Goal: Communication & Community: Answer question/provide support

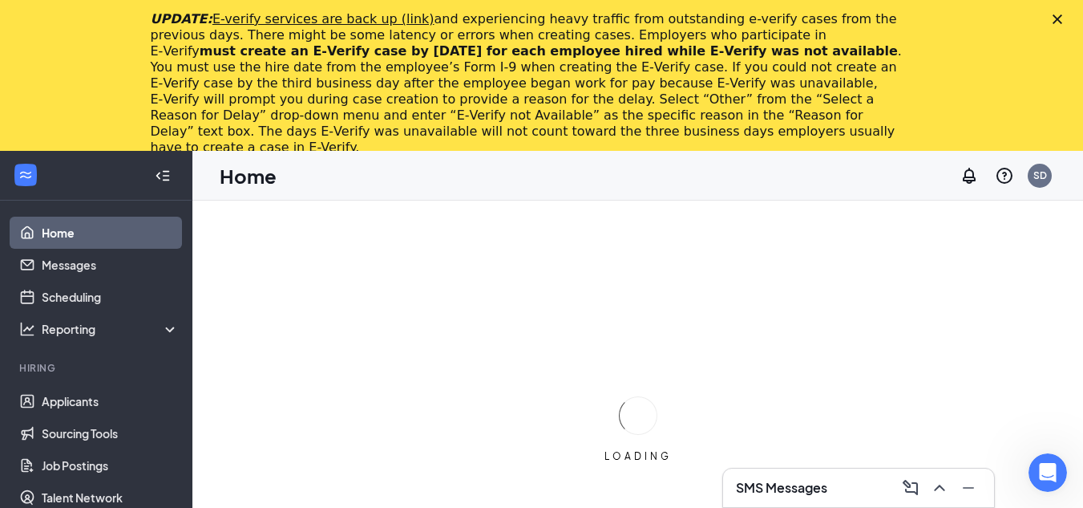
click at [1063, 17] on icon "Close" at bounding box center [1058, 19] width 10 height 10
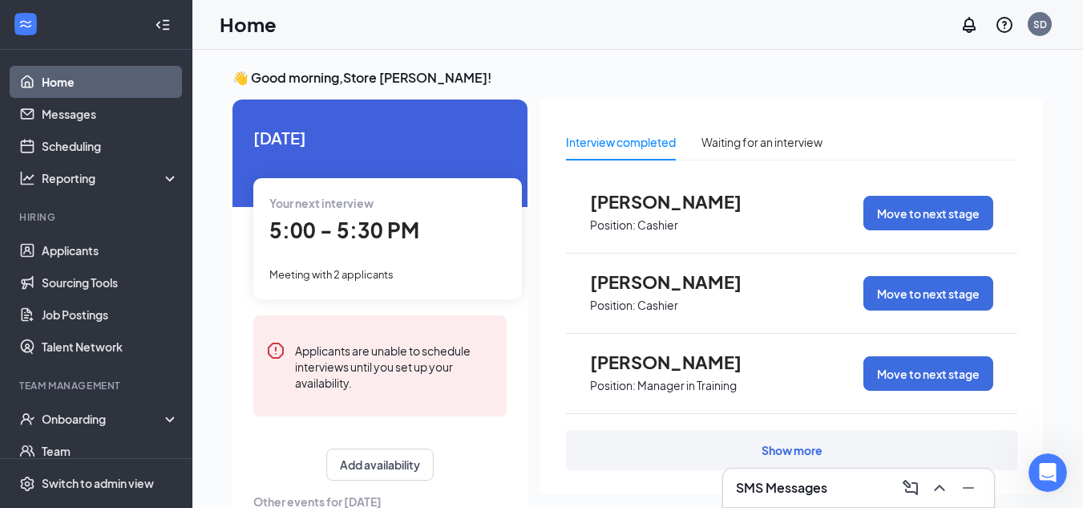
click at [810, 496] on h3 "SMS Messages" at bounding box center [781, 488] width 91 height 18
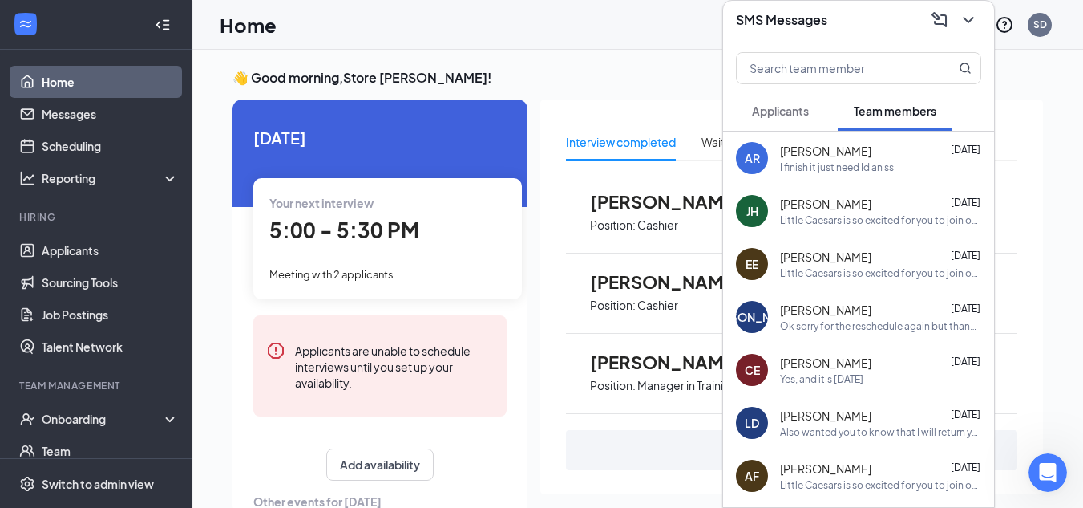
click at [781, 26] on h3 "SMS Messages" at bounding box center [781, 20] width 91 height 18
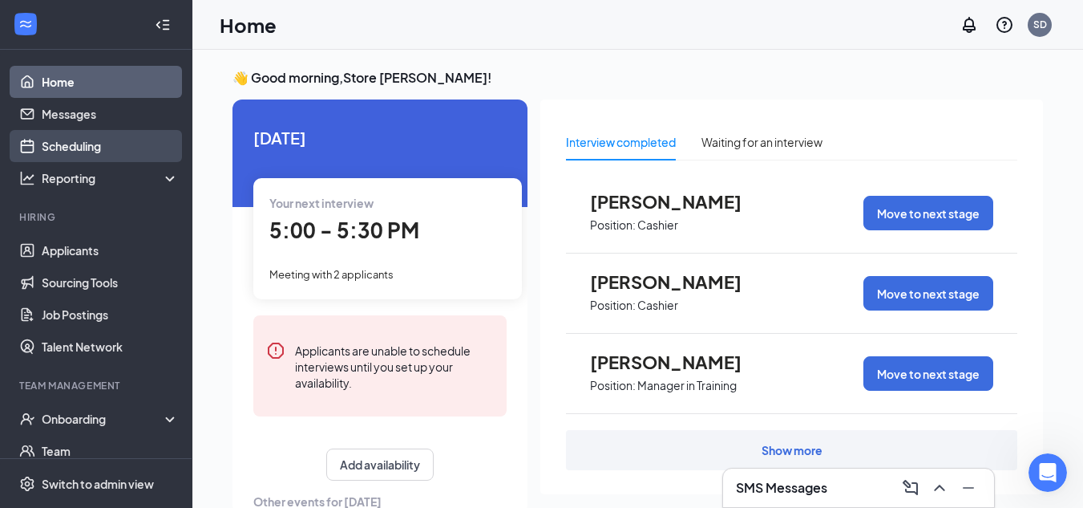
click at [42, 149] on link "Scheduling" at bounding box center [110, 146] width 137 height 32
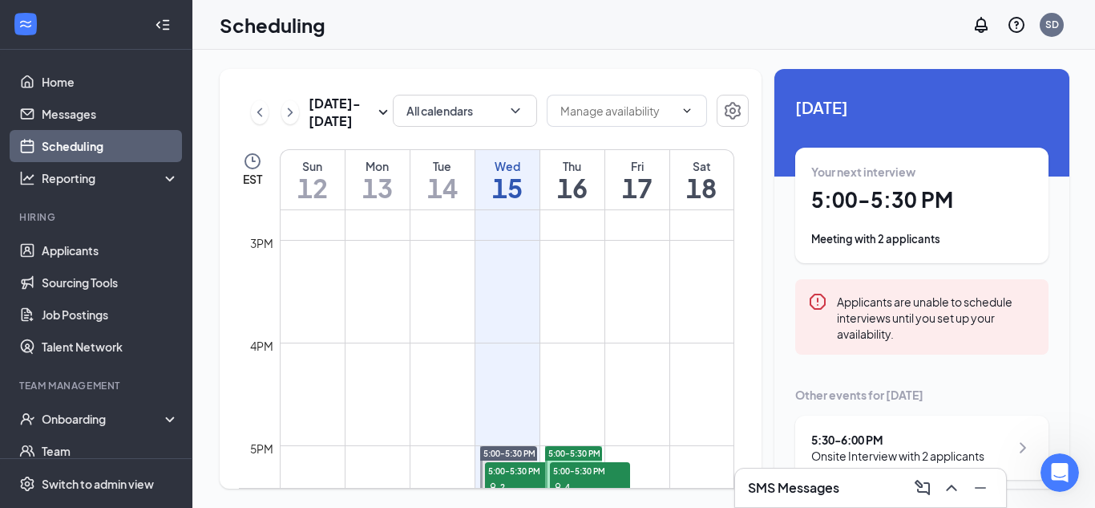
scroll to position [1670, 0]
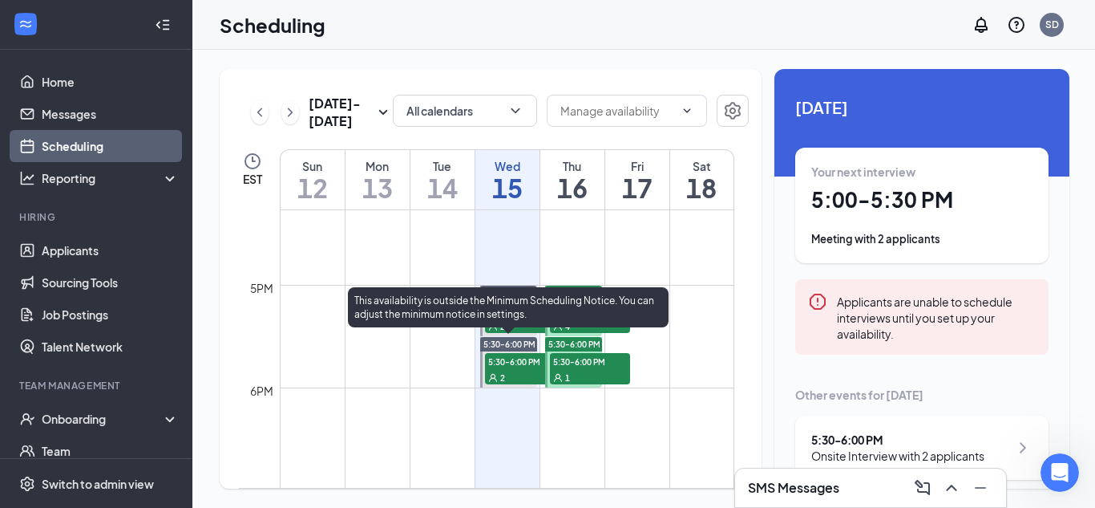
click at [516, 331] on div "This availability is outside the Minimum Scheduling Notice. You can adjust the …" at bounding box center [508, 310] width 321 height 47
click at [520, 363] on span "5:30-6:00 PM" at bounding box center [525, 361] width 80 height 16
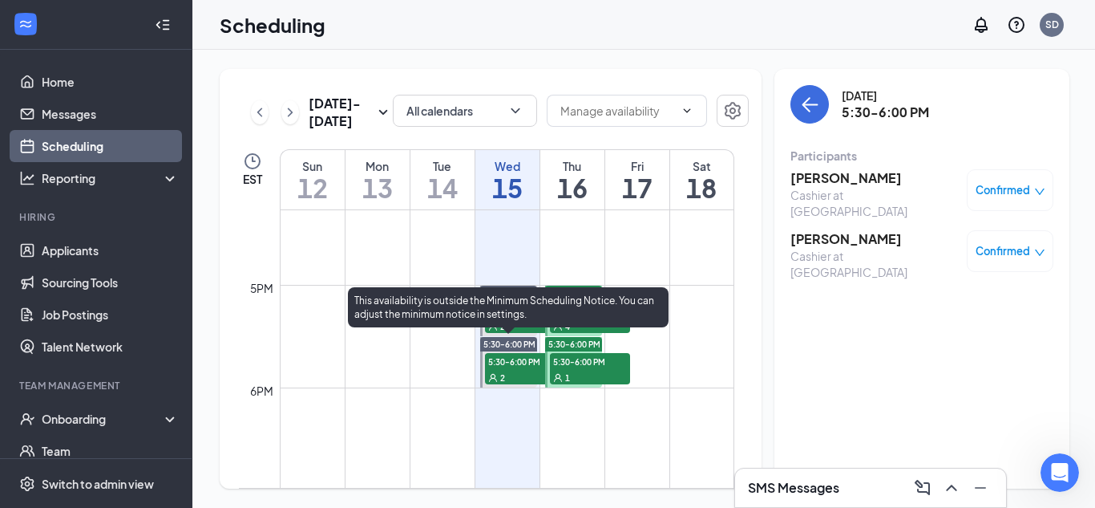
click at [529, 325] on div "This availability is outside the Minimum Scheduling Notice. You can adjust the …" at bounding box center [508, 307] width 321 height 40
click at [534, 328] on div "This availability is outside the Minimum Scheduling Notice. You can adjust the …" at bounding box center [508, 310] width 321 height 47
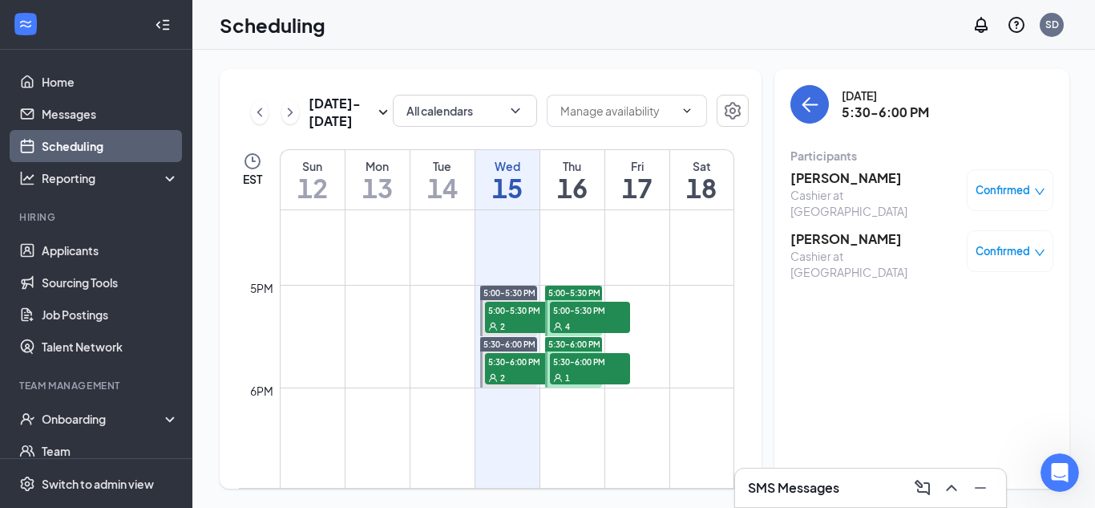
click at [568, 322] on span "4" at bounding box center [567, 326] width 5 height 11
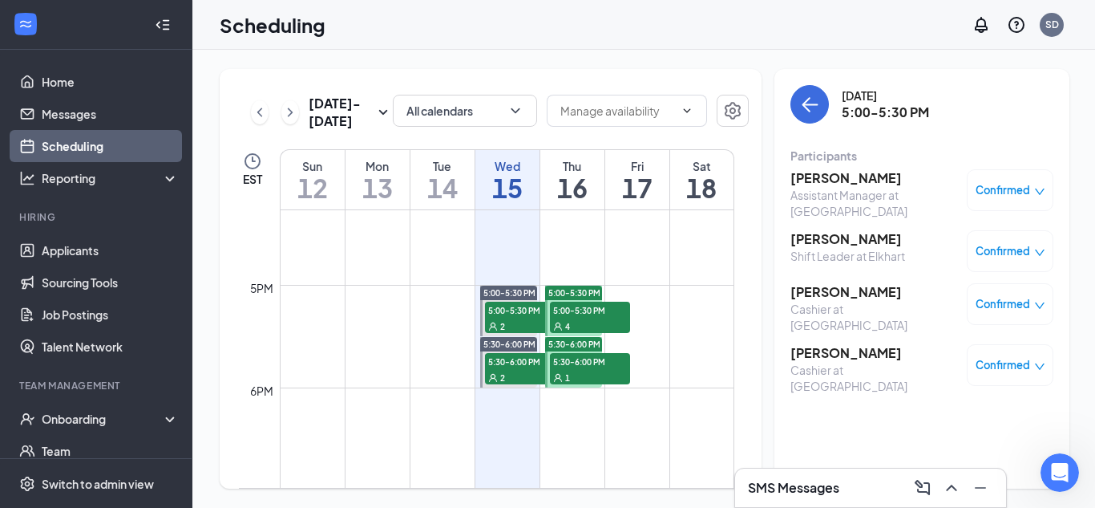
click at [567, 360] on span "5:30-6:00 PM" at bounding box center [590, 361] width 80 height 16
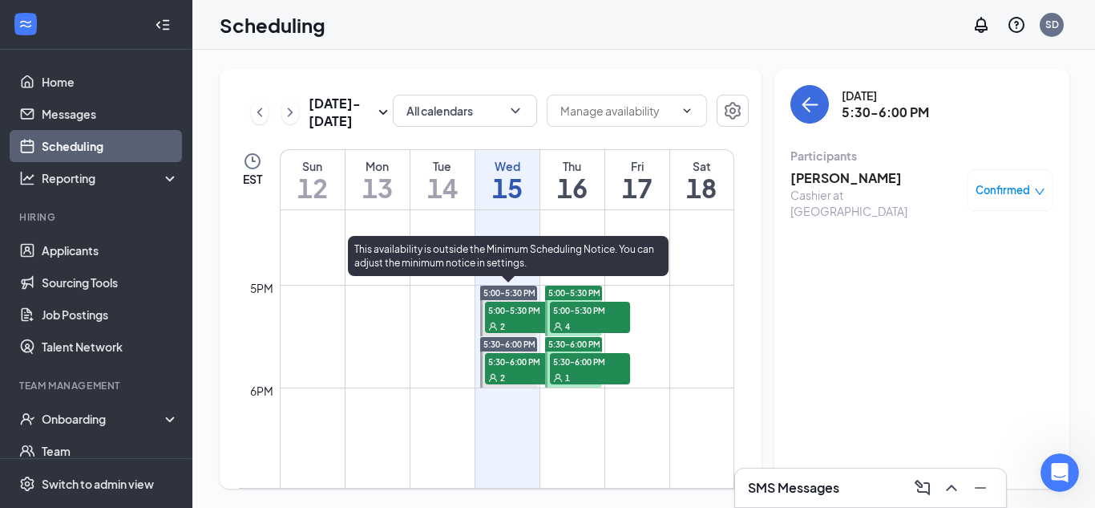
click at [518, 335] on div at bounding box center [508, 310] width 57 height 51
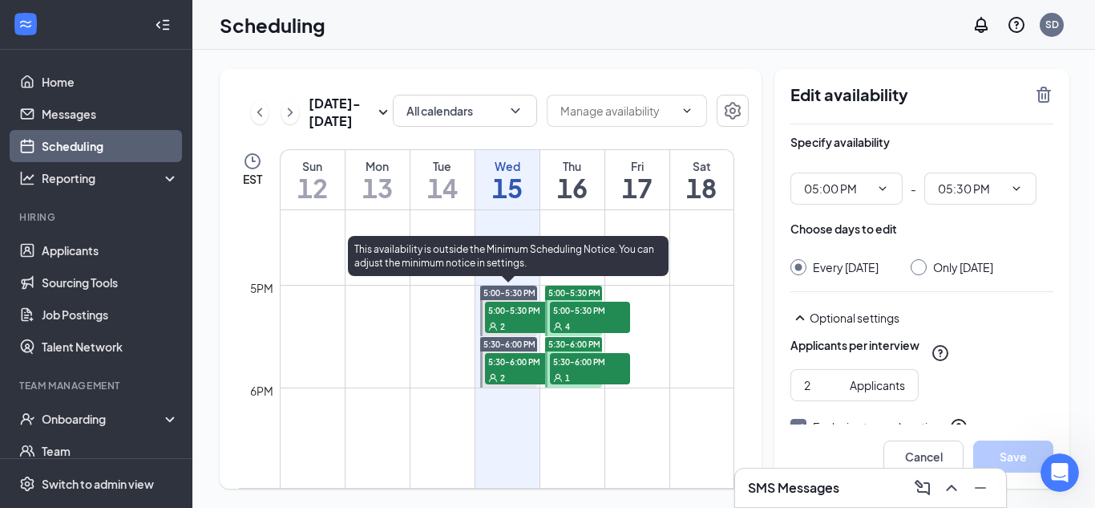
click at [508, 310] on span "5:00-5:30 PM" at bounding box center [525, 310] width 80 height 16
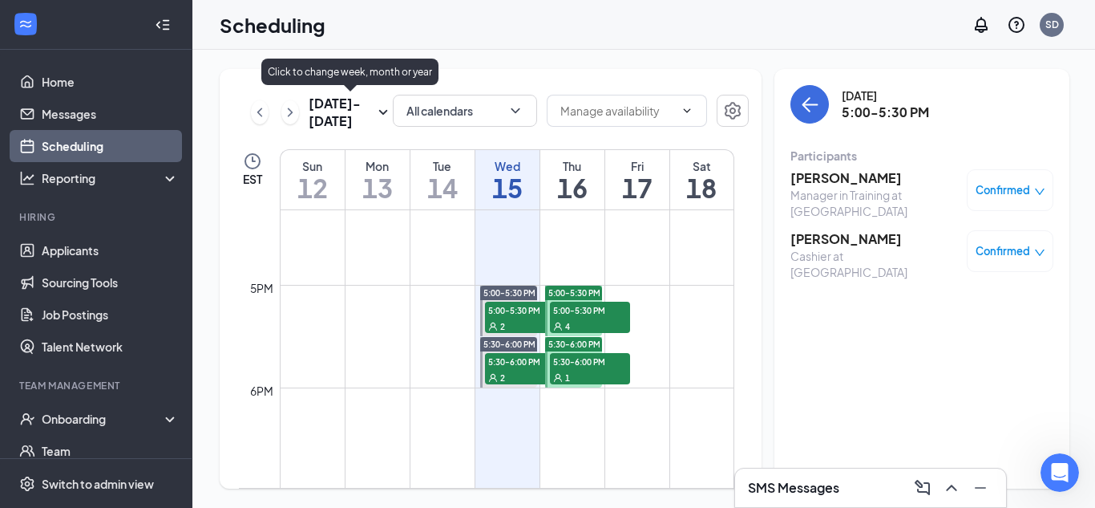
click at [366, 110] on h3 "[DATE] - [DATE]" at bounding box center [341, 112] width 65 height 35
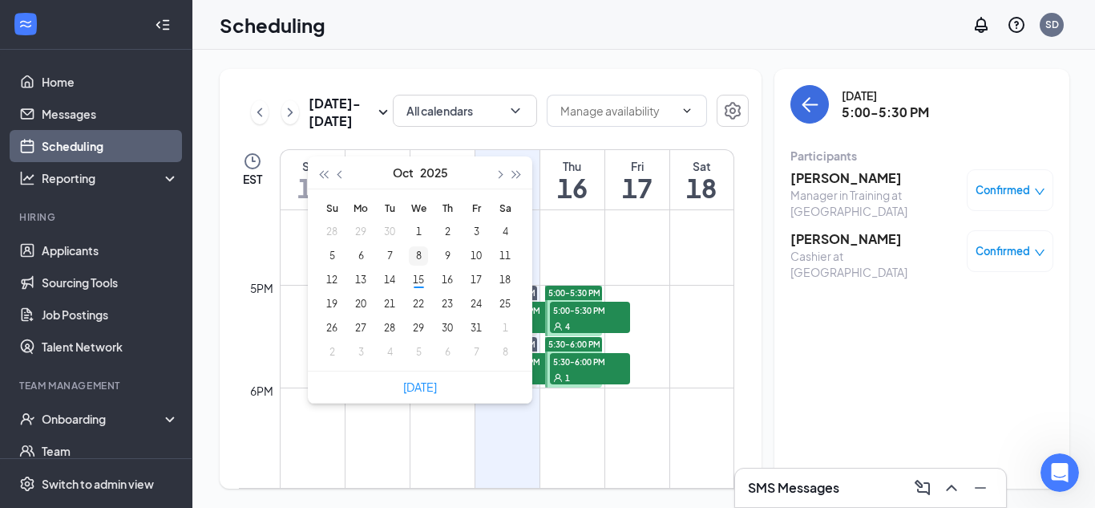
type input "[DATE]"
click at [415, 257] on div "8" at bounding box center [418, 255] width 19 height 19
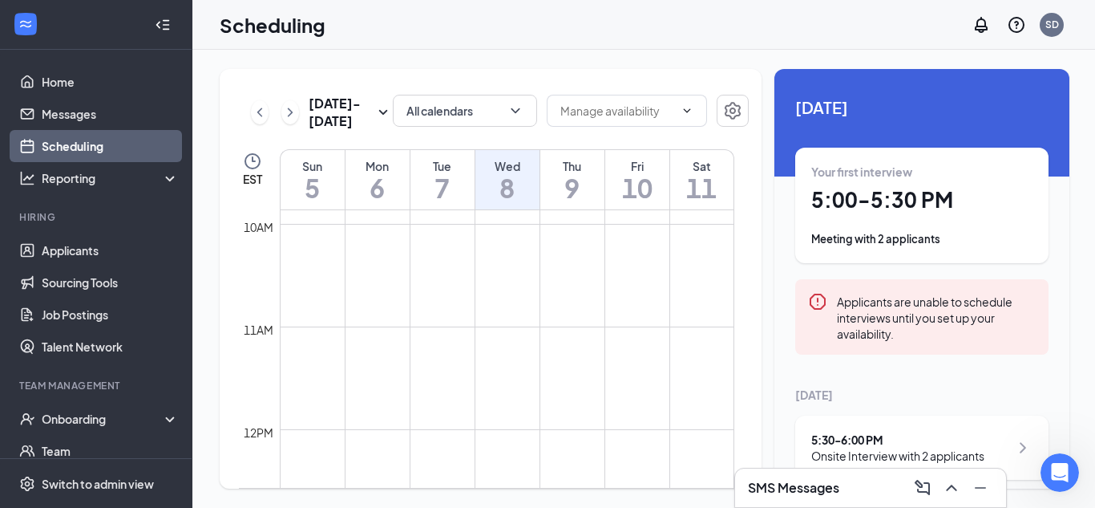
scroll to position [1029, 0]
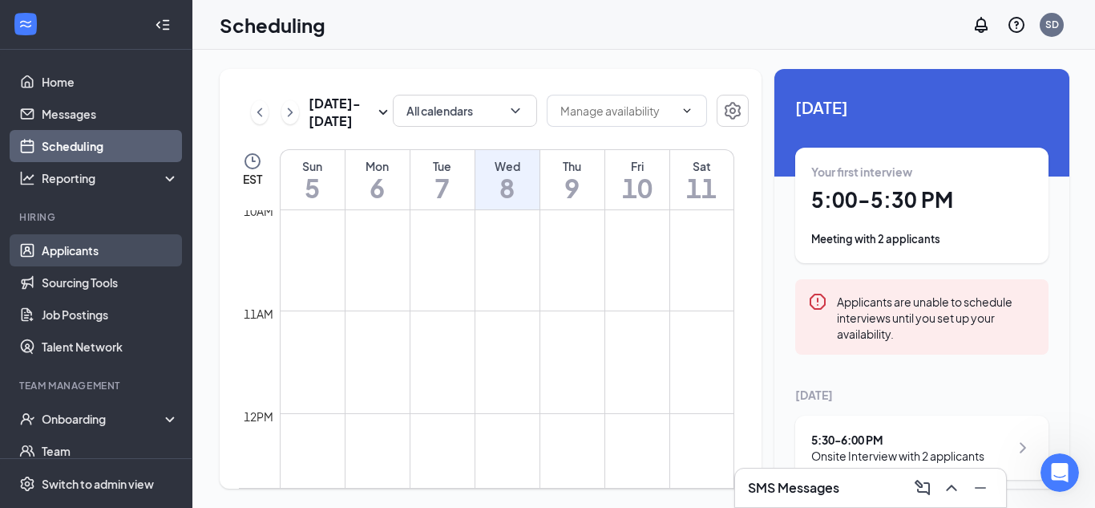
click at [88, 262] on link "Applicants" at bounding box center [110, 250] width 137 height 32
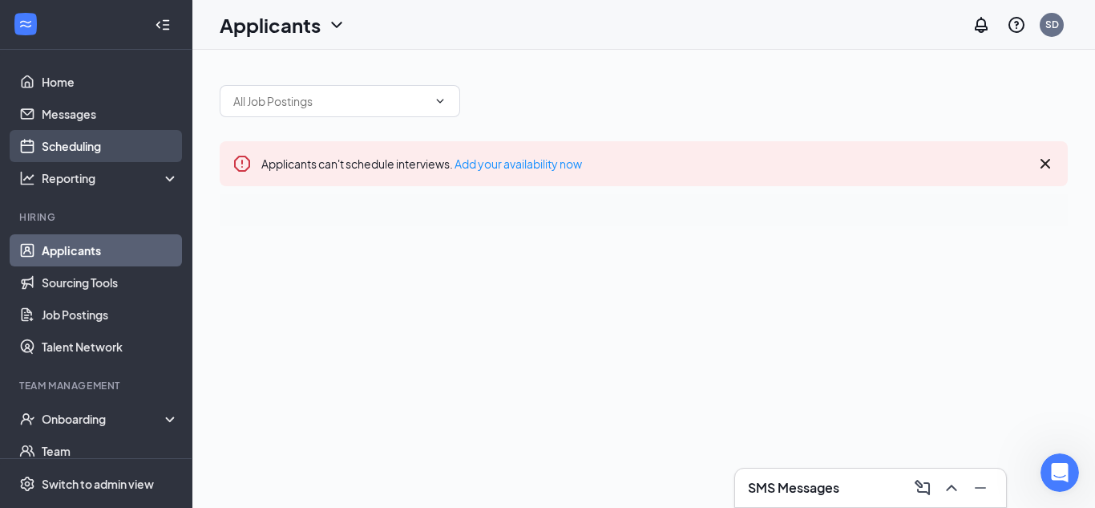
click at [105, 137] on link "Scheduling" at bounding box center [110, 146] width 137 height 32
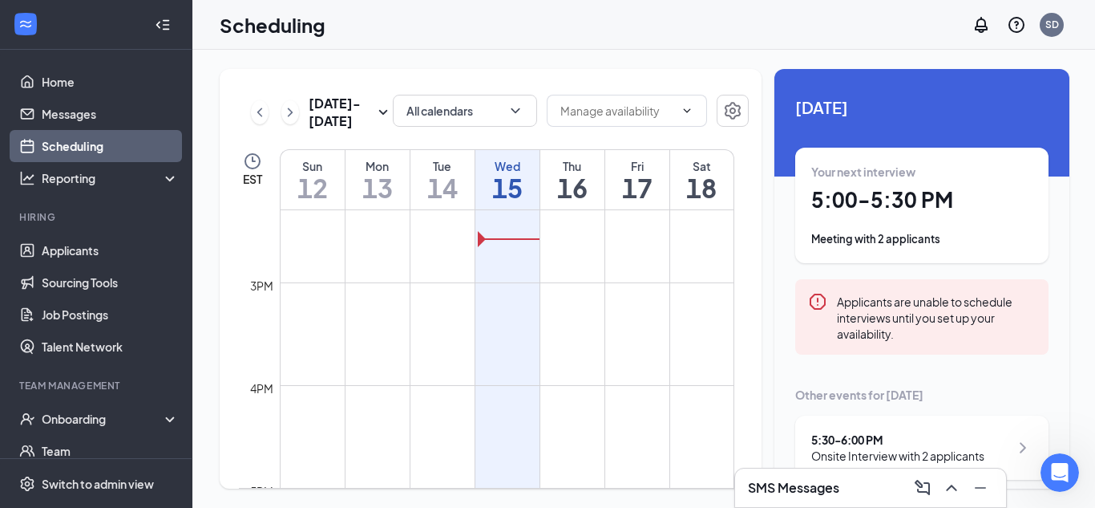
scroll to position [1510, 0]
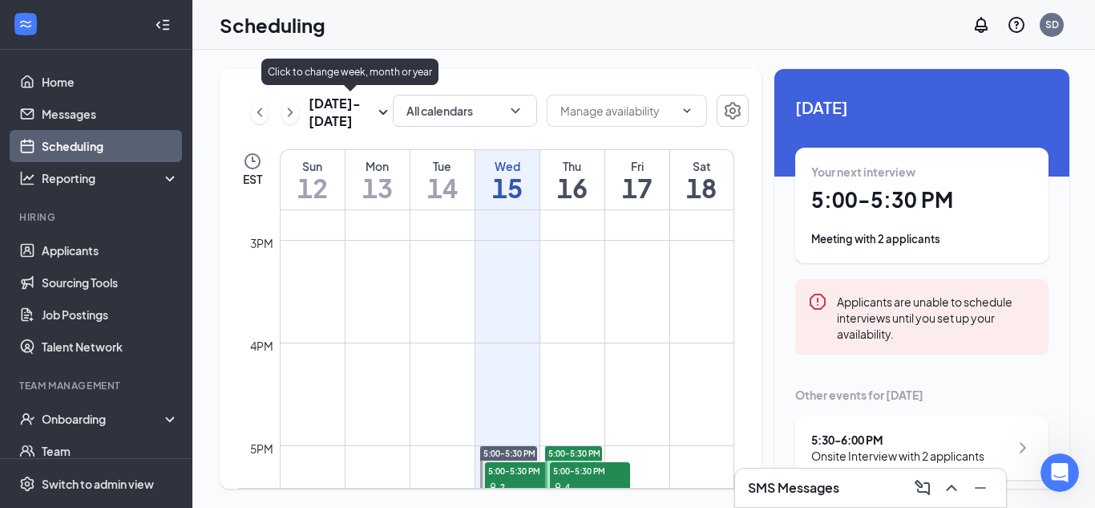
click at [351, 119] on h3 "[DATE] - [DATE]" at bounding box center [341, 112] width 65 height 35
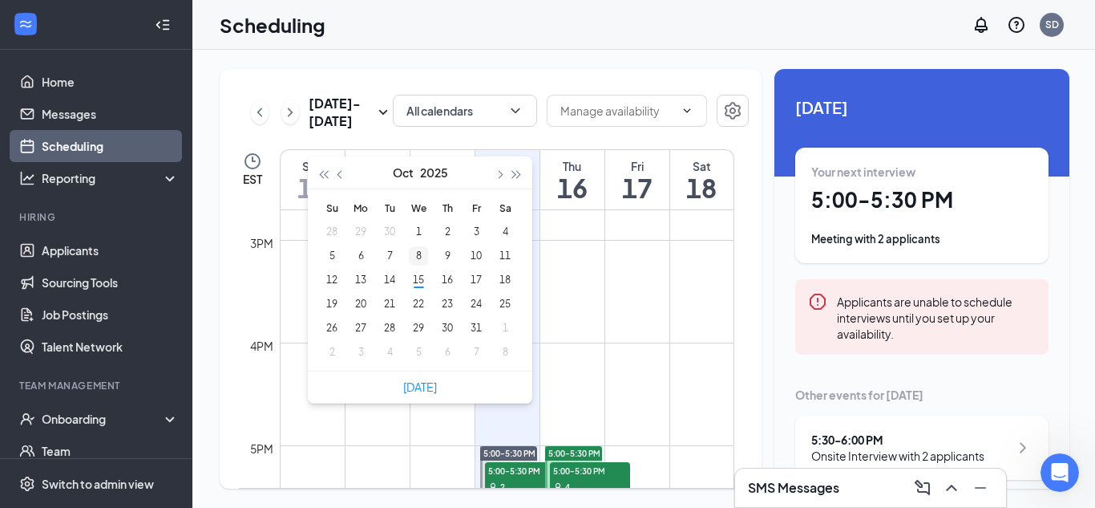
type input "[DATE]"
click at [415, 261] on div "8" at bounding box center [418, 255] width 19 height 19
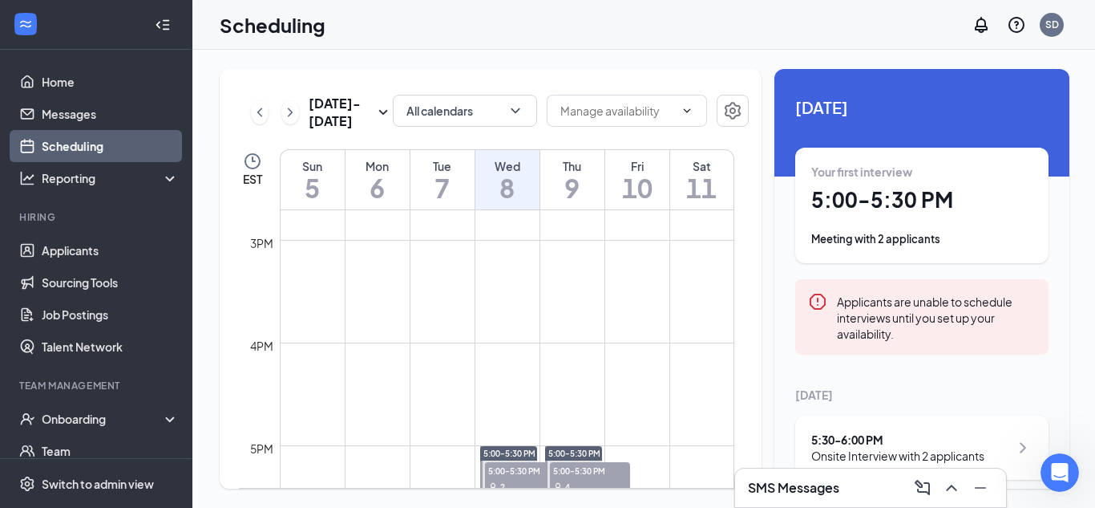
scroll to position [1751, 0]
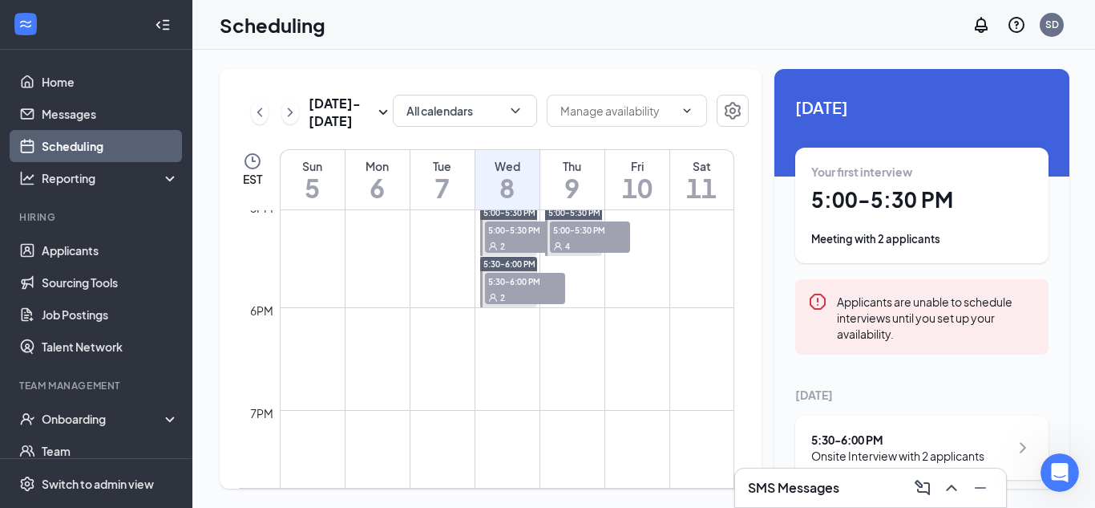
click at [512, 237] on div "2" at bounding box center [525, 245] width 80 height 16
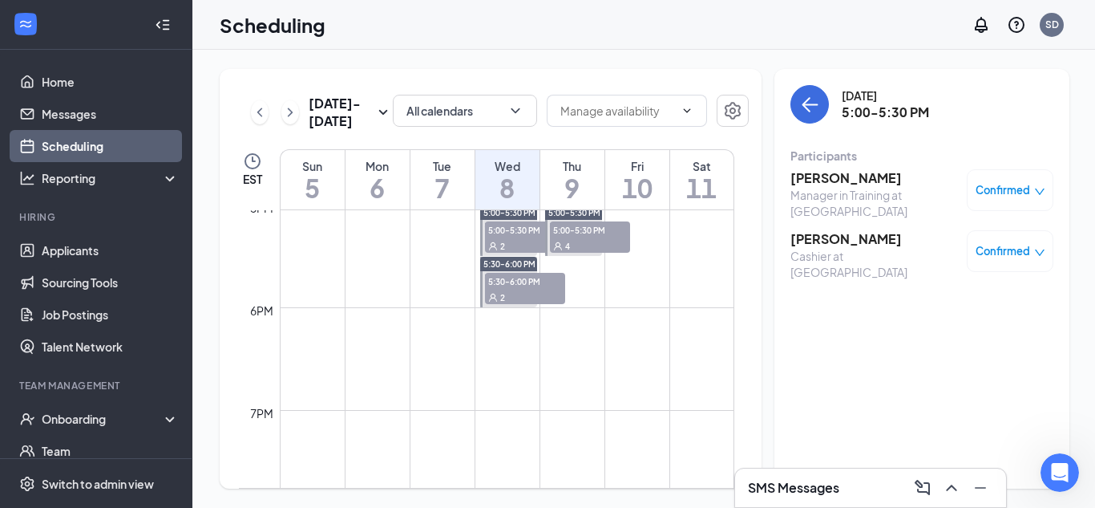
click at [510, 279] on span "5:30-6:00 PM" at bounding box center [525, 281] width 80 height 16
click at [589, 243] on div "4" at bounding box center [590, 245] width 80 height 16
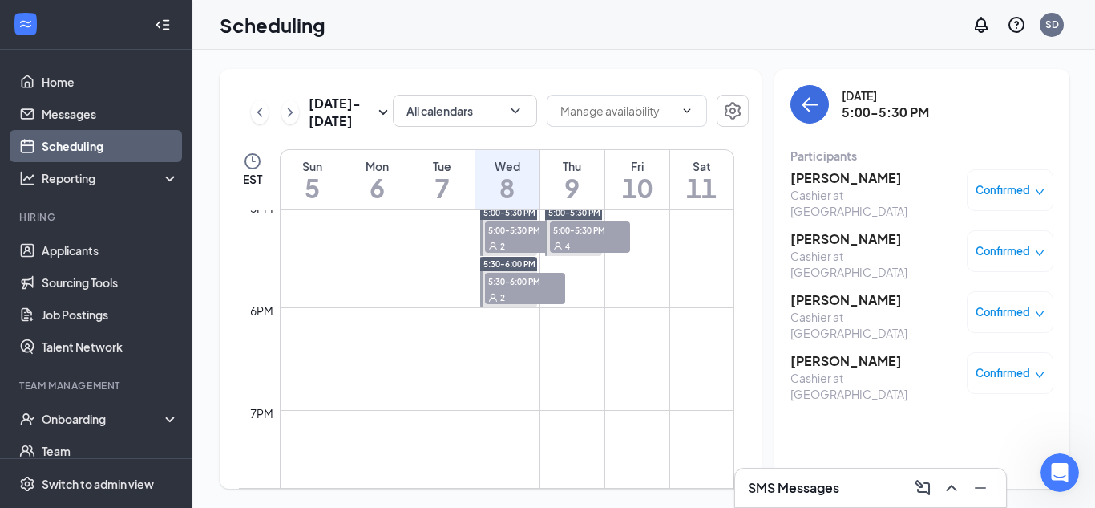
click at [884, 352] on h3 "[PERSON_NAME]" at bounding box center [875, 361] width 168 height 18
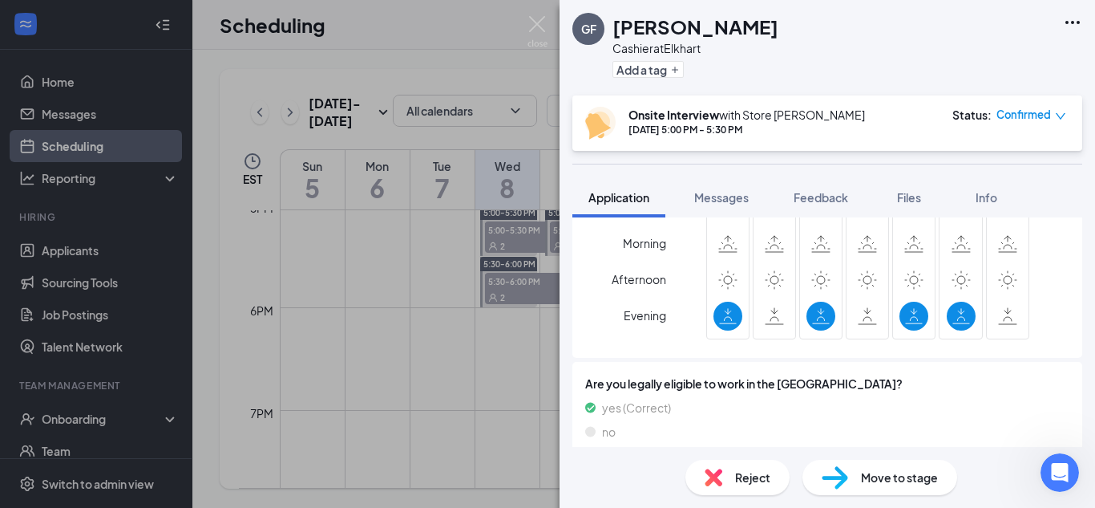
scroll to position [316, 0]
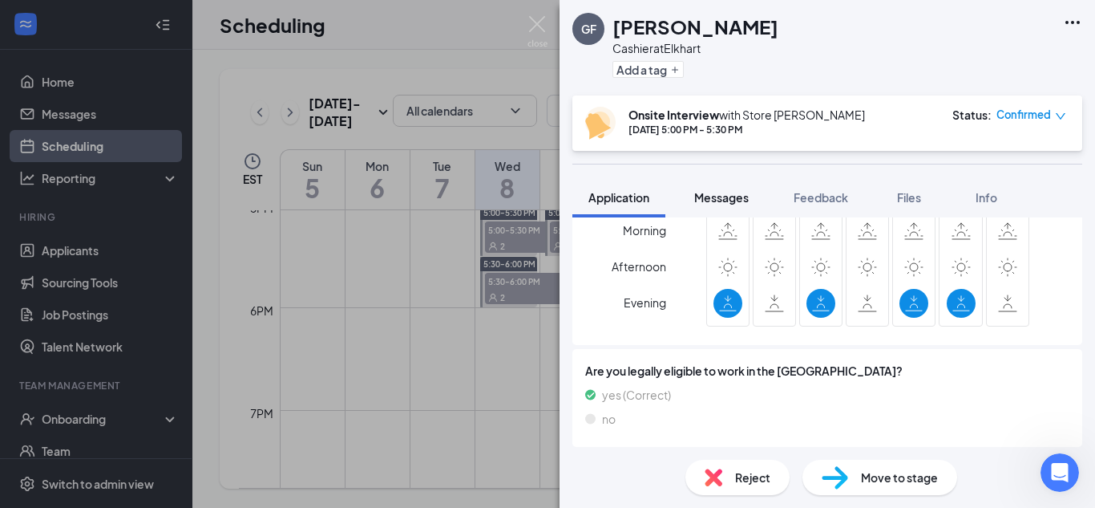
click at [732, 203] on span "Messages" at bounding box center [721, 197] width 55 height 14
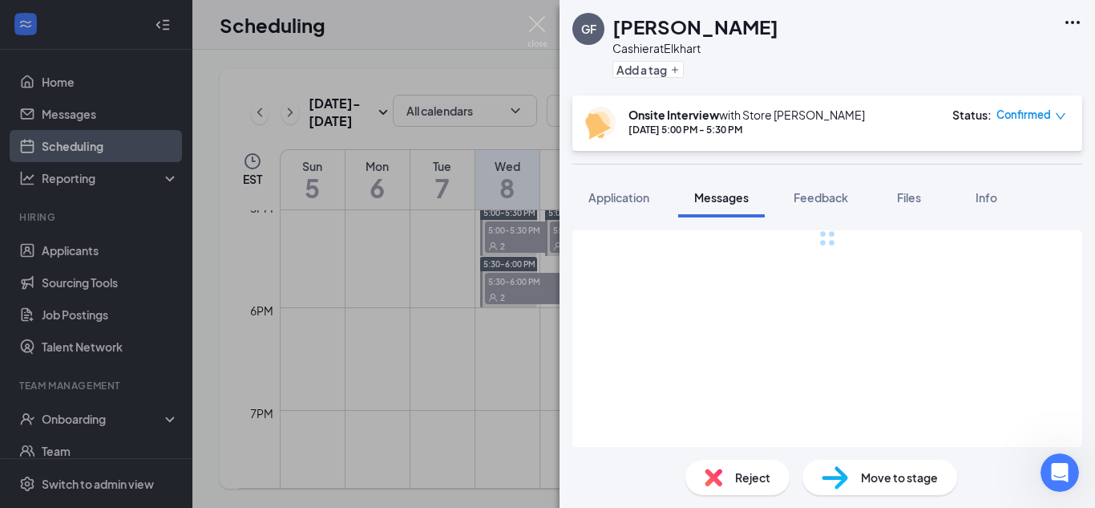
click at [739, 318] on div "Full text editor Email SMS Send" at bounding box center [828, 338] width 510 height 217
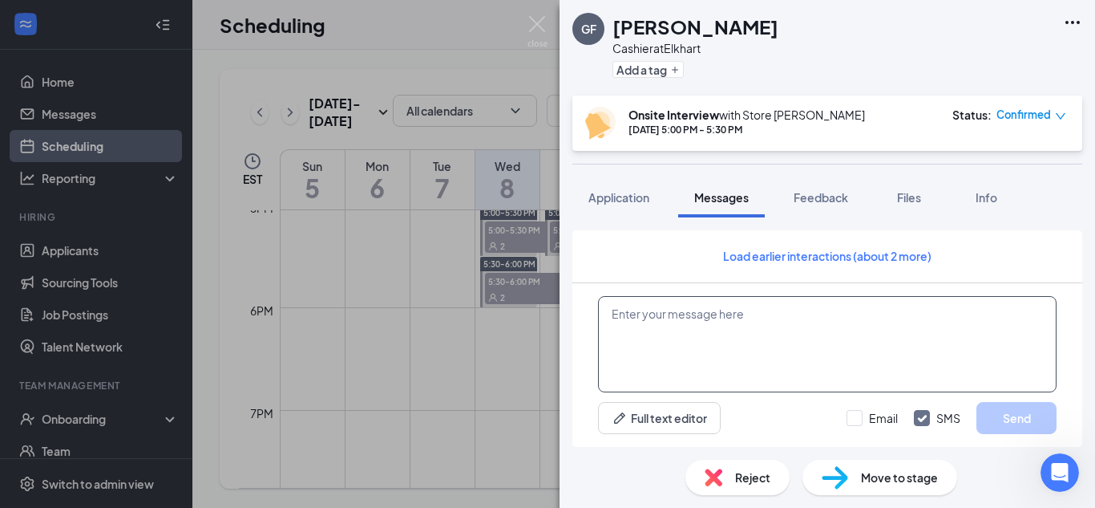
click at [739, 318] on textarea at bounding box center [827, 344] width 459 height 96
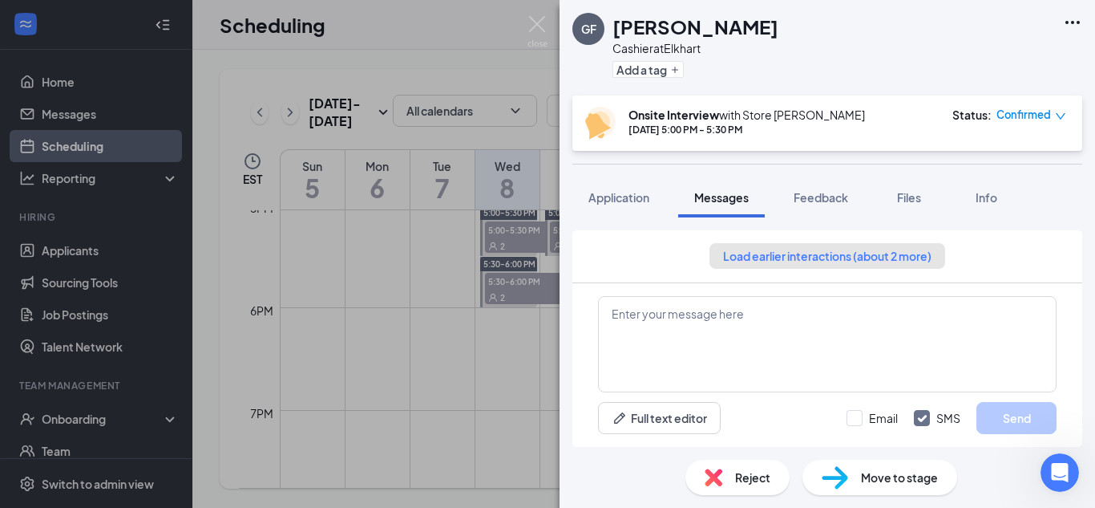
click at [763, 257] on button "Load earlier interactions (about 2 more)" at bounding box center [828, 256] width 236 height 26
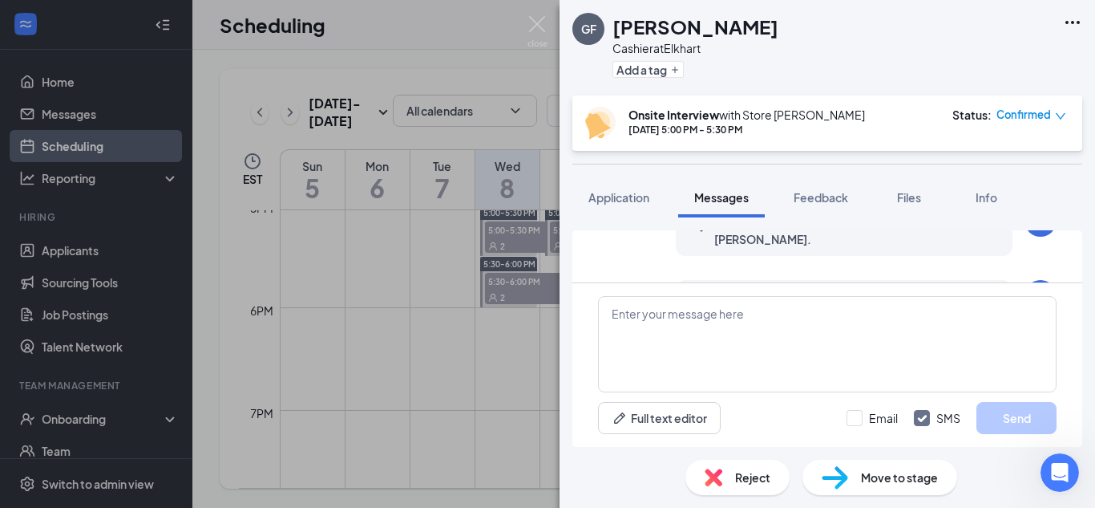
scroll to position [731, 0]
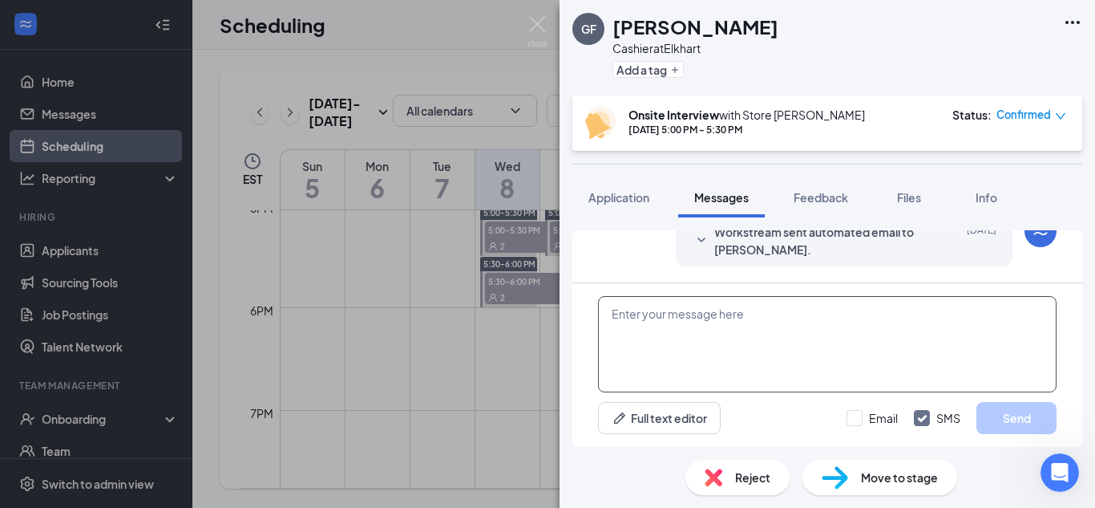
click at [741, 310] on textarea at bounding box center [827, 344] width 459 height 96
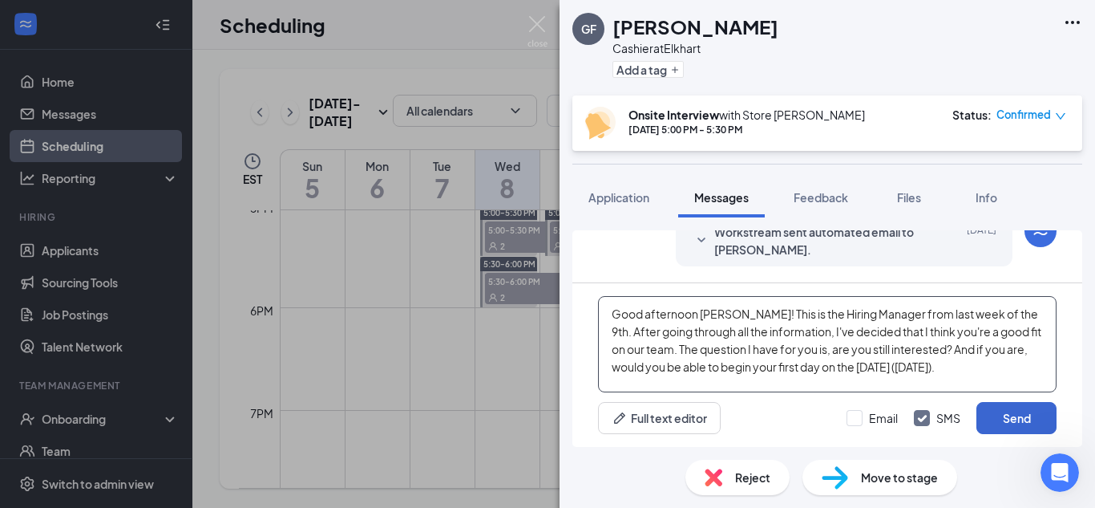
type textarea "Good afternoon [PERSON_NAME]! This is the Hiring Manager from last week of the …"
click at [1015, 409] on button "Send" at bounding box center [1017, 418] width 80 height 32
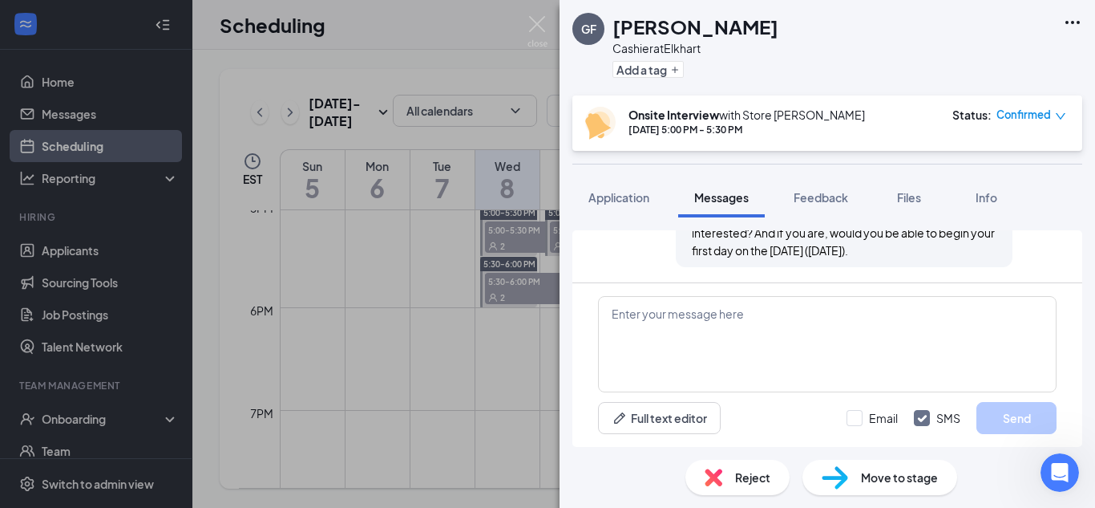
scroll to position [921, 0]
click at [383, 23] on div "GF [PERSON_NAME] Cashier at Elkhart Add a tag Onsite Interview with Store [PERS…" at bounding box center [547, 254] width 1095 height 508
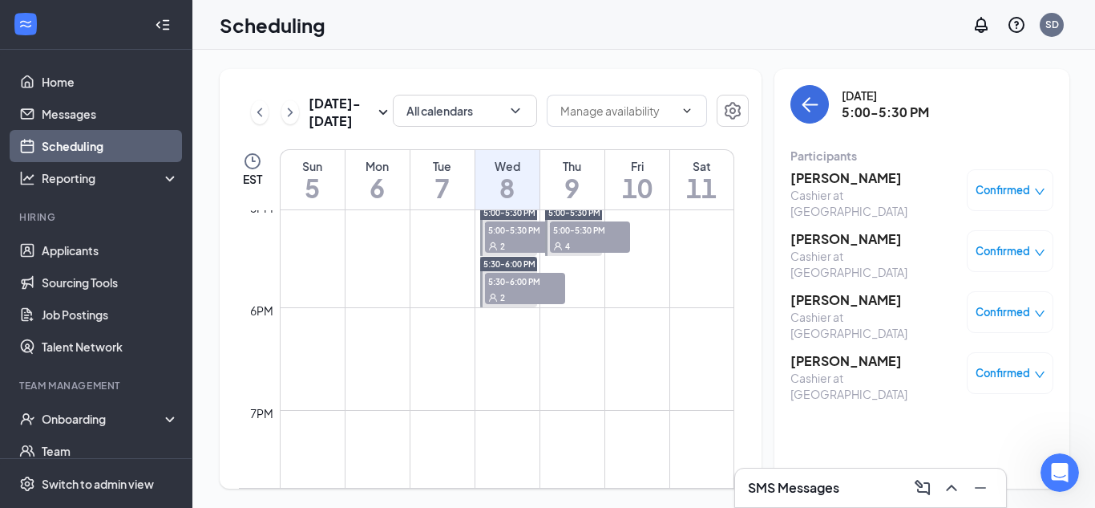
click at [777, 481] on h3 "SMS Messages" at bounding box center [793, 488] width 91 height 18
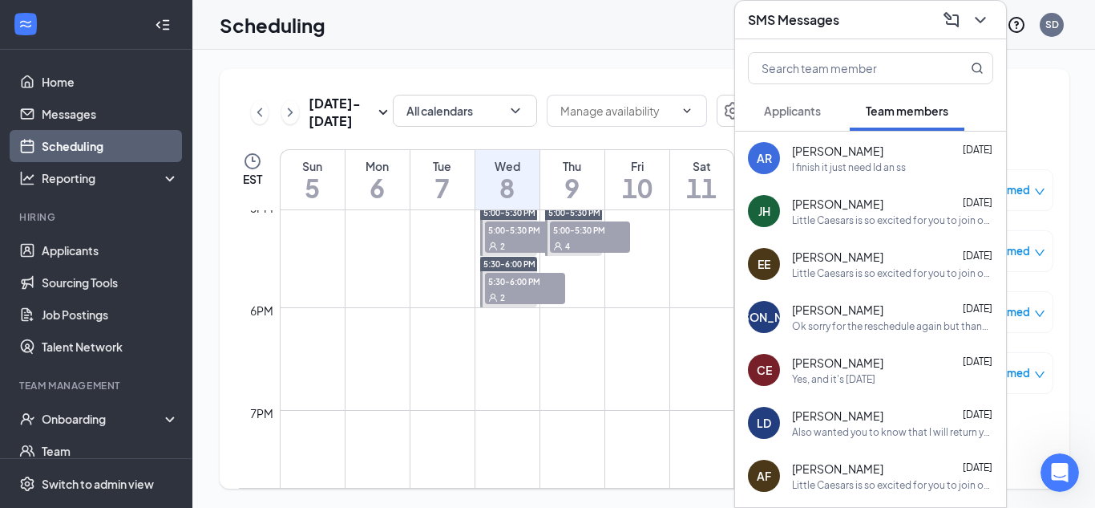
click at [804, 118] on div "Applicants" at bounding box center [792, 111] width 57 height 16
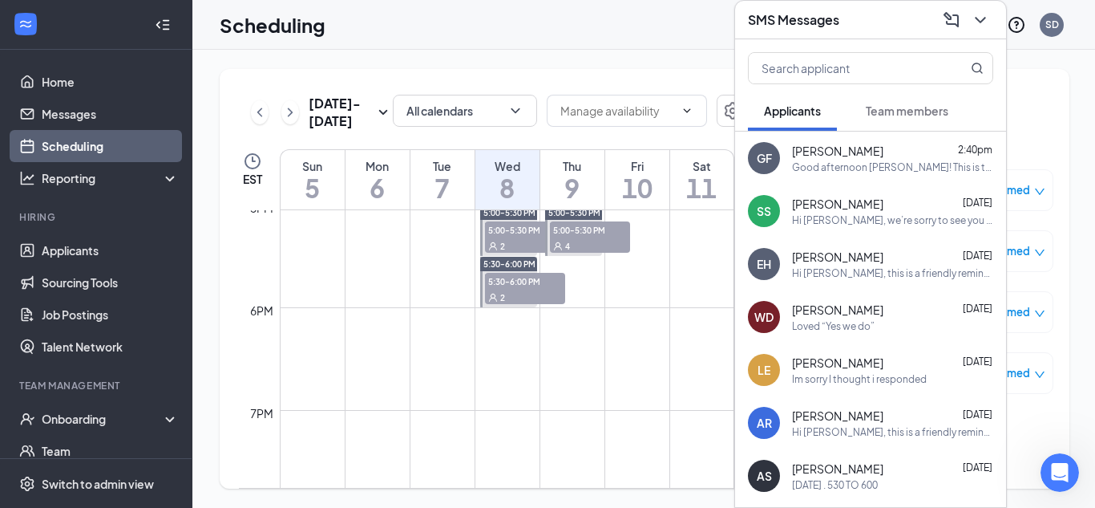
click at [836, 12] on h3 "SMS Messages" at bounding box center [793, 20] width 91 height 18
